Goal: Feedback & Contribution: Submit feedback/report problem

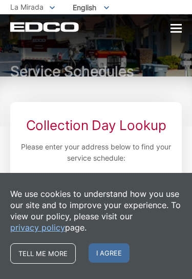
click at [119, 257] on span "I agree" at bounding box center [108, 253] width 41 height 19
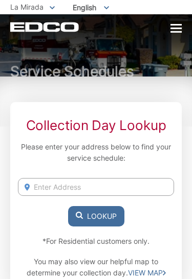
click at [132, 187] on input "Enter Address" at bounding box center [96, 187] width 156 height 18
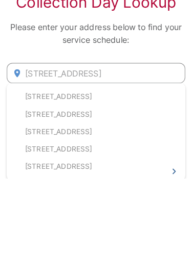
scroll to position [88, 0]
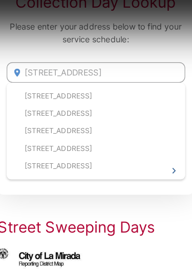
click at [93, 112] on li "12052 Penford Dr, La Mirada, CA, 90638" at bounding box center [96, 119] width 156 height 15
type input "12052 Penford Dr, La Mirada, CA, 90638"
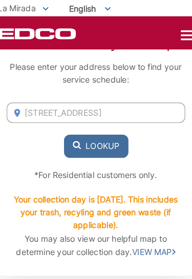
scroll to position [84, 0]
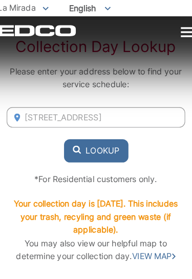
click at [97, 131] on button "Lookup" at bounding box center [96, 132] width 56 height 20
click at [99, 129] on button "Lookup" at bounding box center [96, 132] width 56 height 20
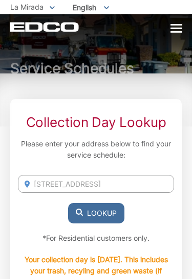
scroll to position [0, 0]
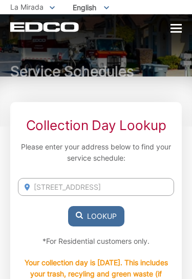
click at [178, 33] on div at bounding box center [175, 29] width 11 height 9
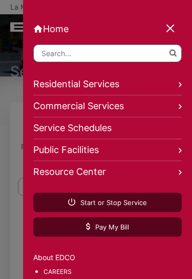
click at [113, 85] on link "Residential Services" at bounding box center [107, 85] width 148 height 22
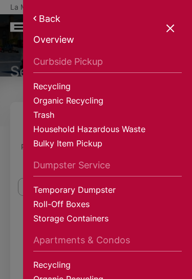
scroll to position [10, 0]
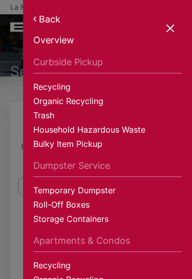
click at [86, 147] on link "Bulky Item Pickup" at bounding box center [107, 145] width 148 height 14
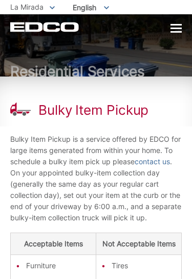
click at [179, 27] on div at bounding box center [175, 29] width 11 height 9
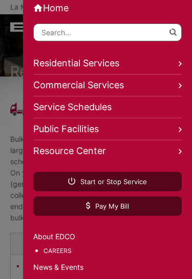
scroll to position [20, 0]
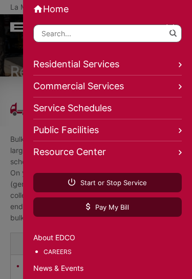
click at [105, 108] on link "Service Schedules" at bounding box center [107, 109] width 148 height 22
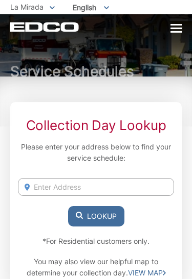
click at [180, 28] on div at bounding box center [175, 29] width 11 height 2
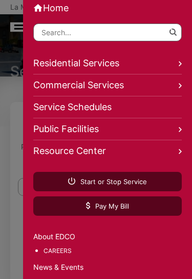
scroll to position [20, 0]
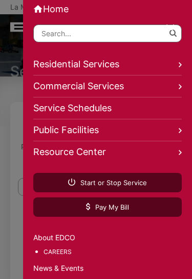
click at [102, 159] on link "Resource Center" at bounding box center [107, 151] width 148 height 21
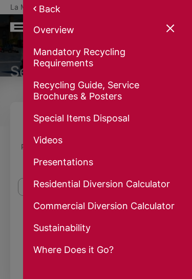
scroll to position [0, 0]
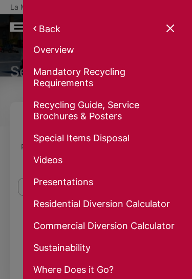
click at [110, 140] on link "Special Items Disposal" at bounding box center [107, 140] width 148 height 14
click at [44, 26] on link "Back" at bounding box center [107, 28] width 148 height 11
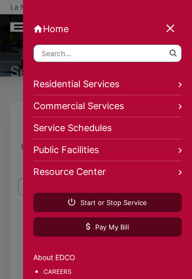
click at [164, 183] on link "Resource Center" at bounding box center [107, 171] width 148 height 21
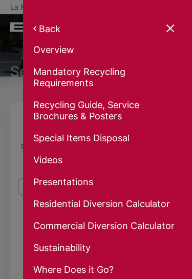
click at [175, 29] on div at bounding box center [170, 29] width 14 height 14
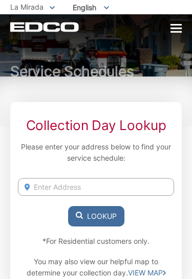
click at [180, 27] on div at bounding box center [175, 29] width 11 height 9
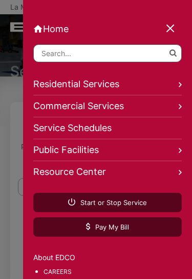
click at [123, 84] on link "Residential Services" at bounding box center [107, 85] width 148 height 22
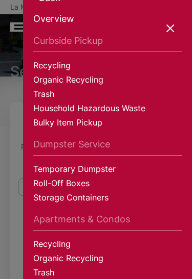
scroll to position [31, 0]
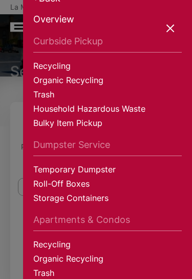
click at [73, 127] on link "Bulky Item Pickup" at bounding box center [107, 124] width 148 height 14
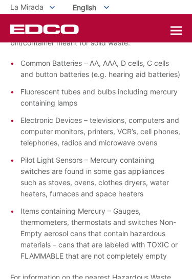
scroll to position [247, 0]
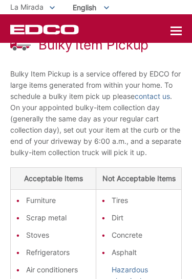
scroll to position [52, 0]
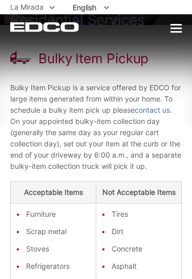
click at [162, 111] on link "contact us" at bounding box center [151, 110] width 35 height 11
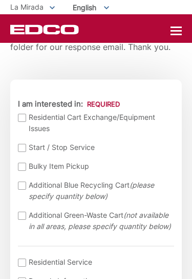
scroll to position [330, 0]
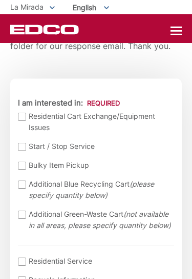
click at [20, 170] on div at bounding box center [22, 166] width 8 height 8
click at [0, 0] on input "Bulky Item Pickup" at bounding box center [0, 0] width 0 height 0
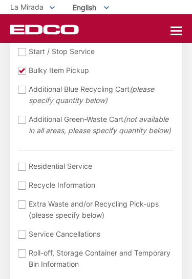
scroll to position [426, 0]
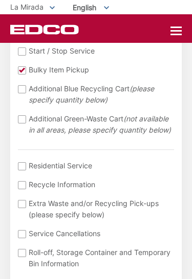
click at [23, 171] on div at bounding box center [22, 166] width 8 height 8
click at [0, 0] on input "I am interested in: (continued) *" at bounding box center [0, 0] width 0 height 0
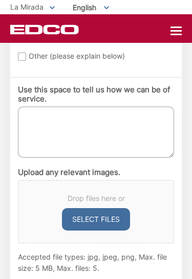
scroll to position [776, 0]
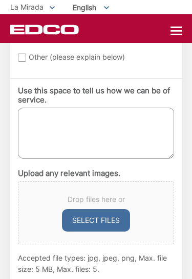
click at [92, 124] on textarea "Use this space to tell us how we can be of service." at bounding box center [96, 133] width 156 height 51
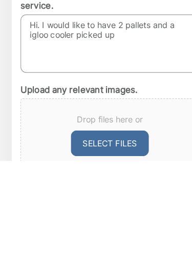
scroll to position [733, 0]
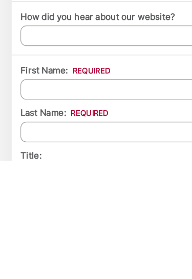
type textarea "Hi. I would like to have 2 pallets and an igloo cooler picked up. Thank you"
click at [98, 208] on input "First Name: *" at bounding box center [96, 217] width 156 height 18
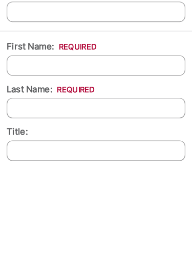
type input "Richard"
type input "Vos"
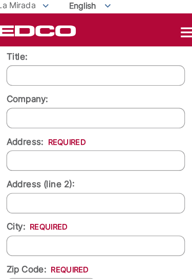
click at [93, 152] on input "Address: *" at bounding box center [96, 143] width 156 height 18
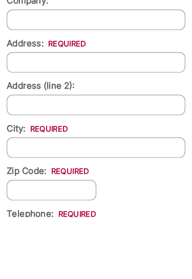
type input "12052 Penford Dr"
type input "La Mirada"
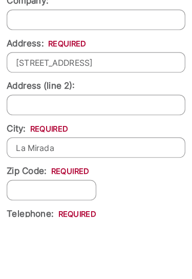
type input "90638"
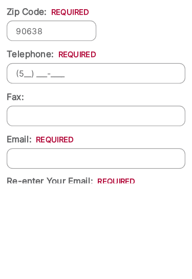
scroll to position [1251, 0]
type input "(562) 266-6639"
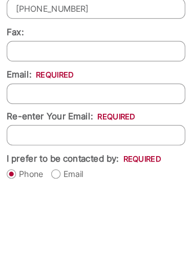
scroll to position [1309, 0]
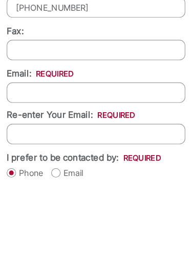
click at [89, 191] on input "Email *" at bounding box center [96, 200] width 156 height 18
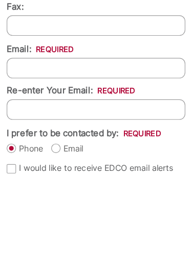
type input "rcassy@verizon.net"
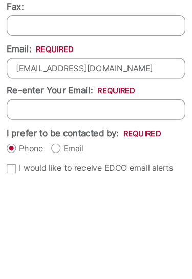
click at [88, 206] on input "Re-enter Your Email:" at bounding box center [96, 215] width 156 height 18
type input "rcassy@verizon.net"
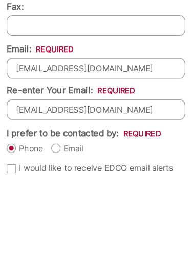
scroll to position [1448, 0]
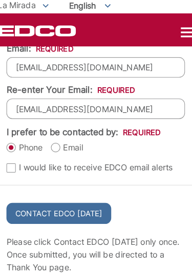
click at [73, 199] on input "Contact EDCO Today" at bounding box center [63, 189] width 91 height 18
